Goal: Task Accomplishment & Management: Manage account settings

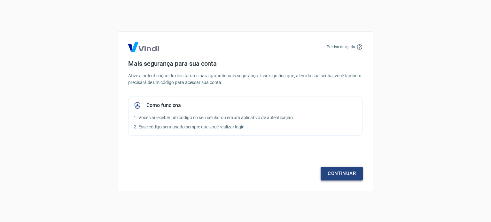
click at [332, 169] on link "Continuar" at bounding box center [342, 173] width 42 height 13
click at [337, 171] on link "Continuar" at bounding box center [342, 173] width 42 height 13
